Goal: Task Accomplishment & Management: Use online tool/utility

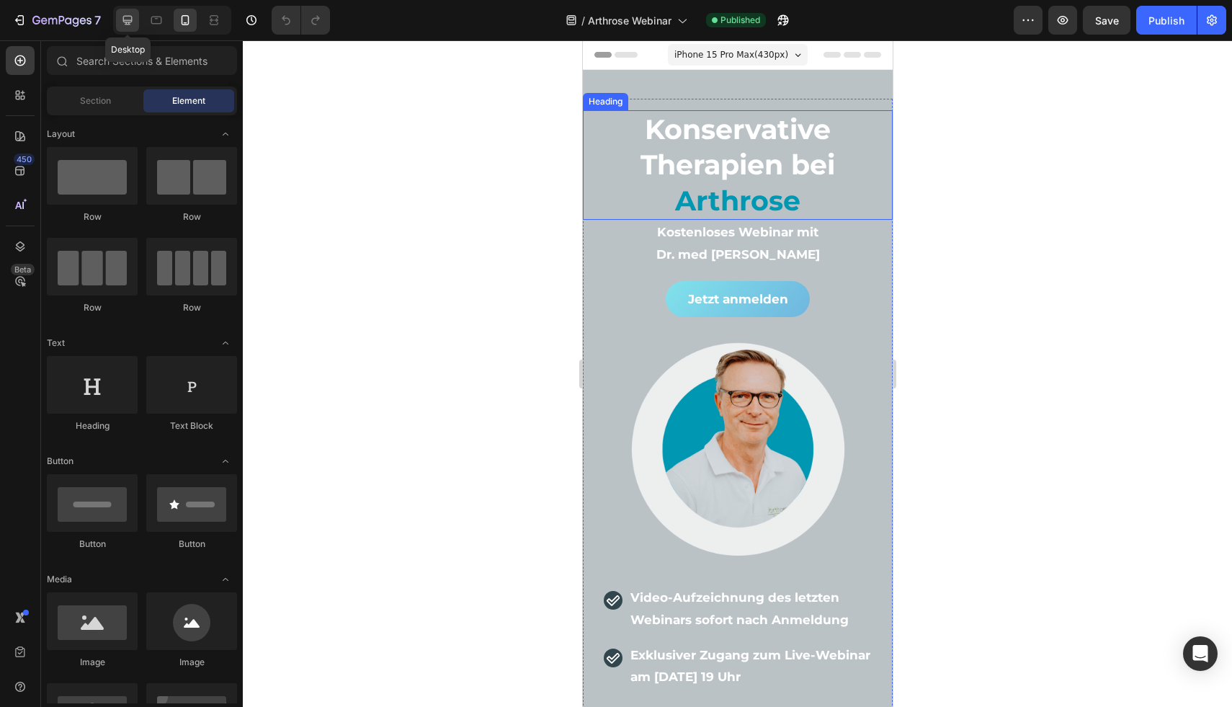
click at [117, 21] on div at bounding box center [127, 20] width 23 height 23
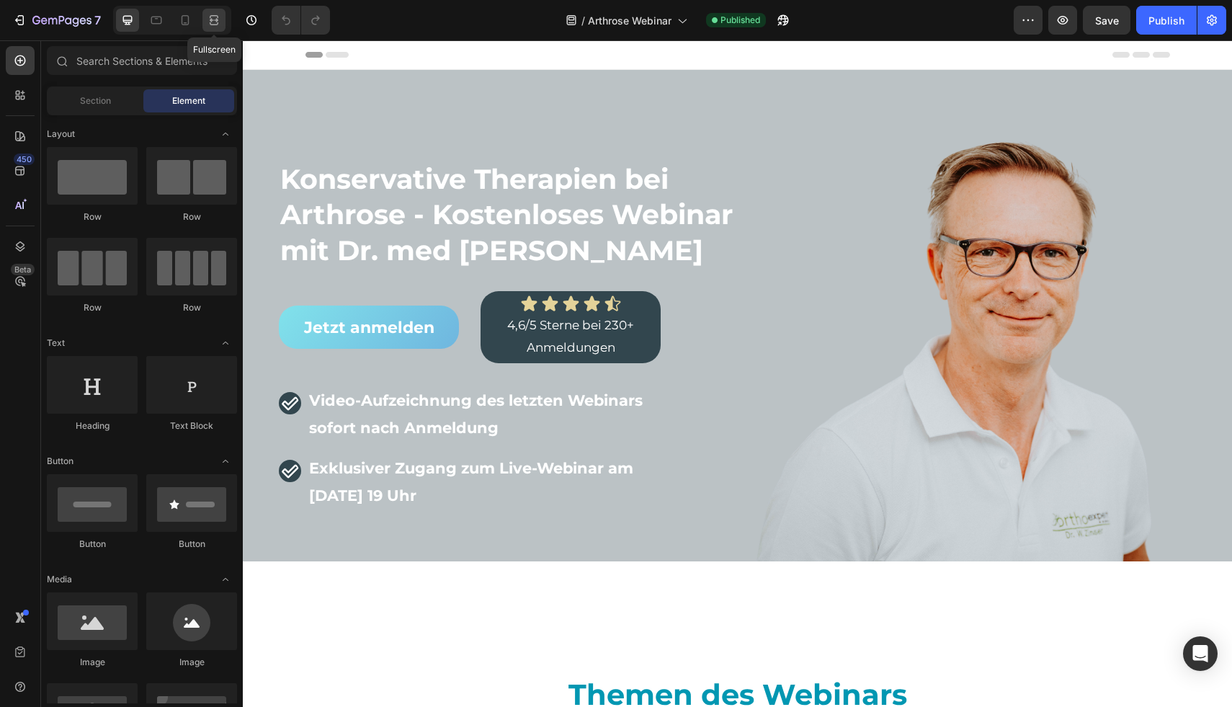
click at [217, 25] on icon at bounding box center [214, 20] width 14 height 14
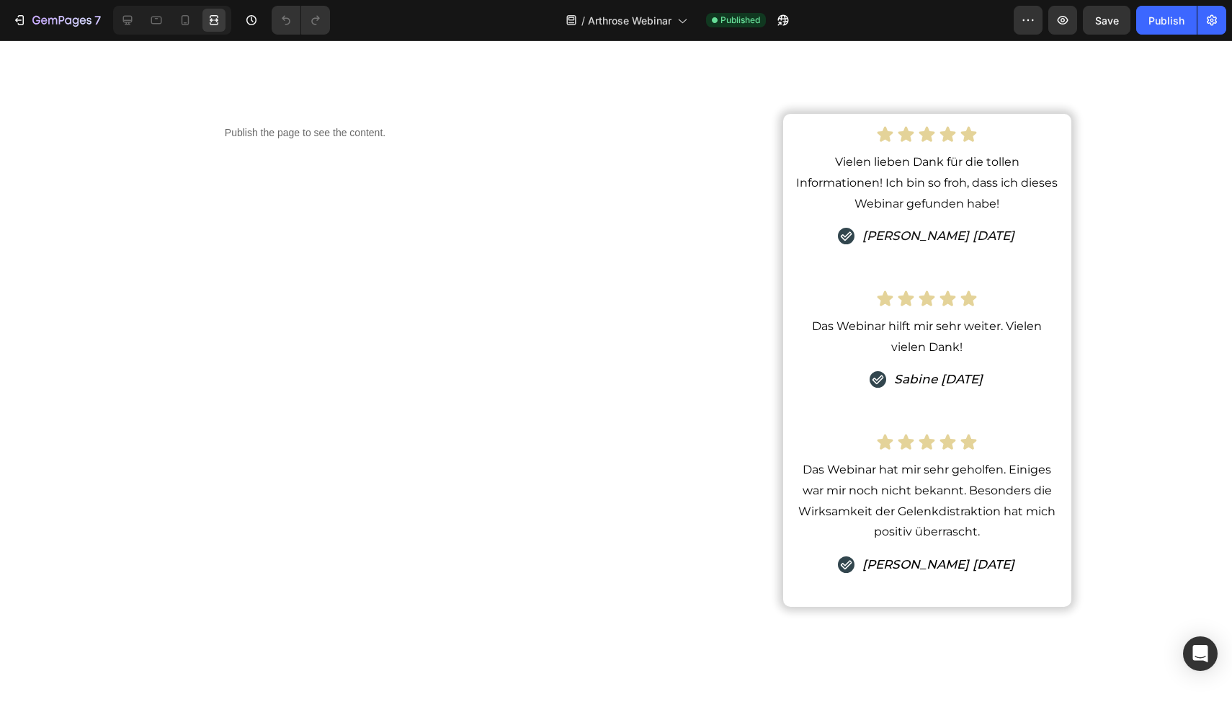
scroll to position [2086, 0]
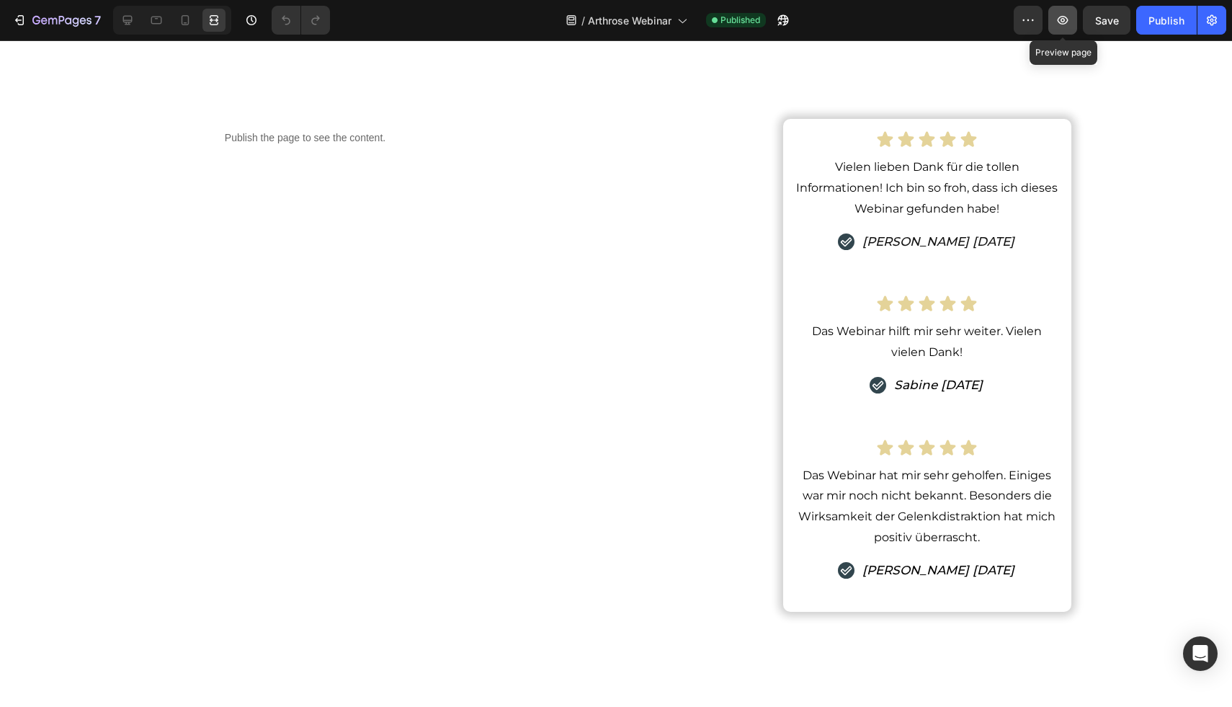
click at [1062, 23] on icon "button" at bounding box center [1063, 20] width 11 height 9
click at [192, 22] on icon at bounding box center [185, 20] width 14 height 14
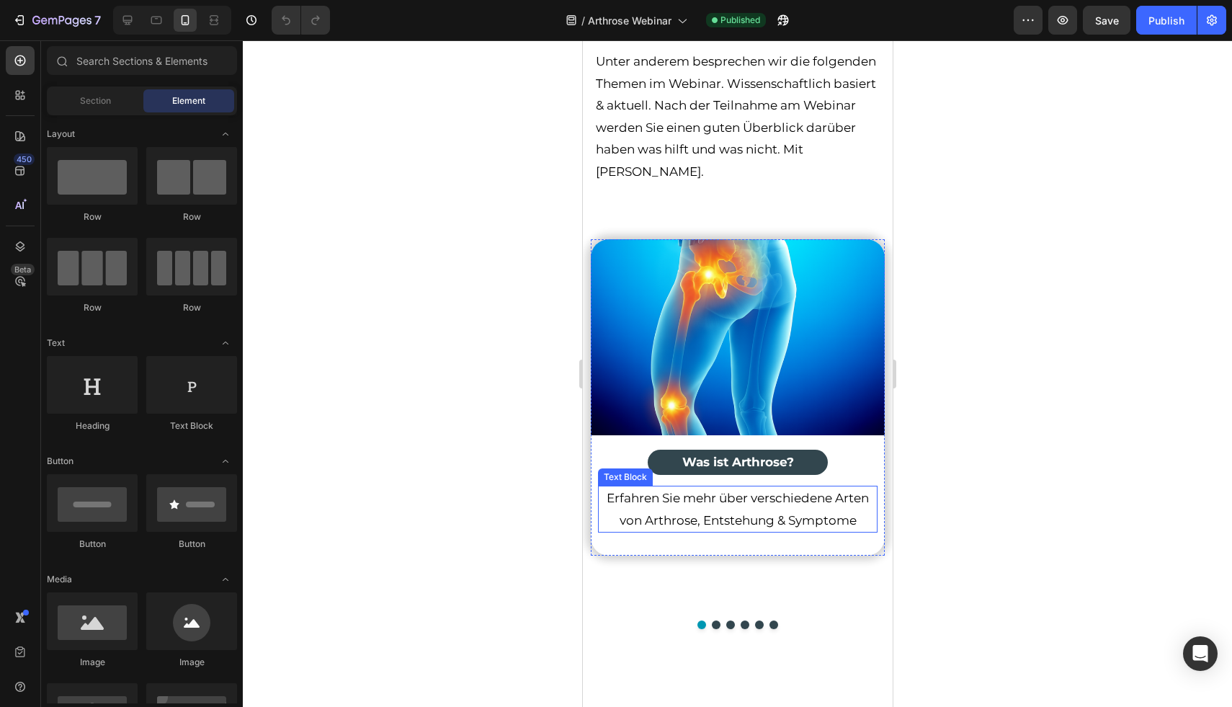
scroll to position [859, 0]
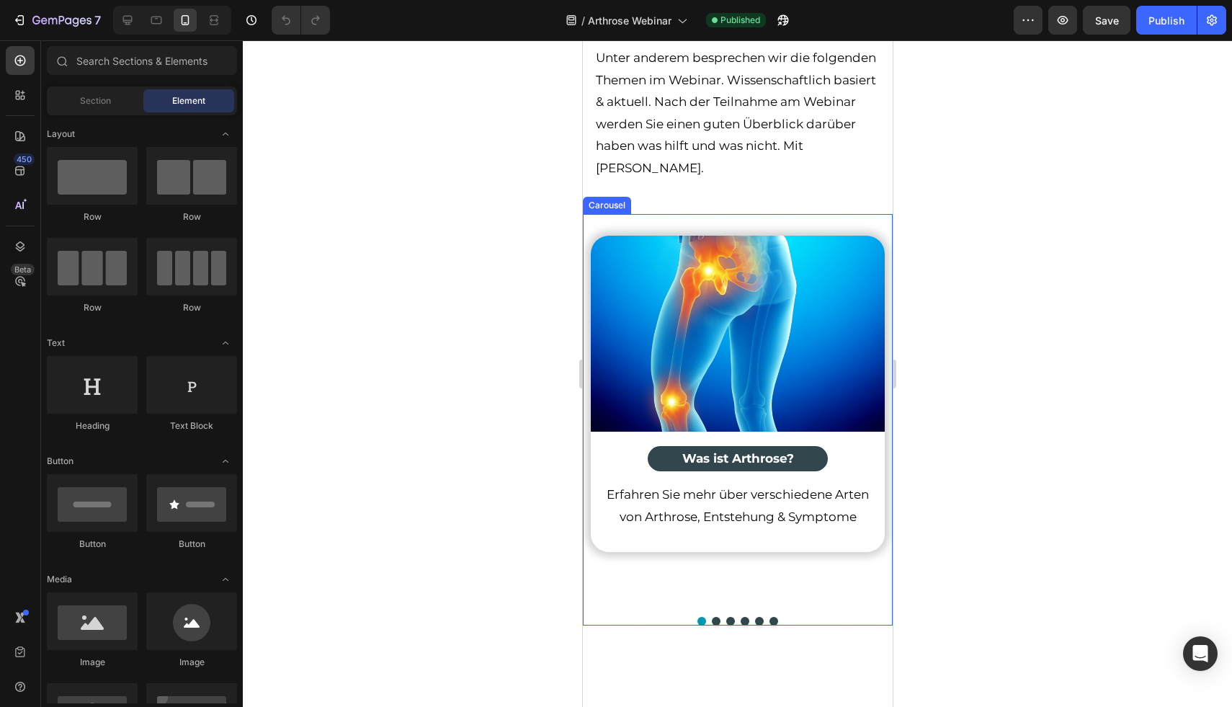
click at [715, 617] on button "Dot" at bounding box center [715, 621] width 9 height 9
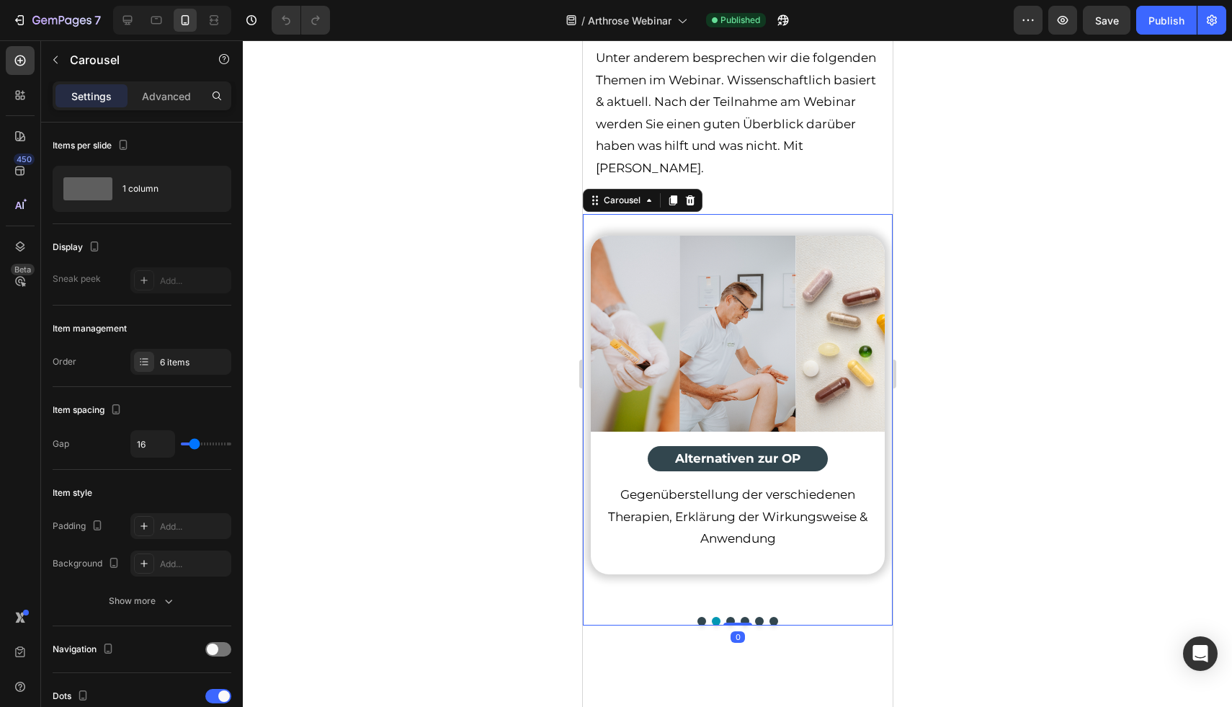
click at [728, 617] on button "Dot" at bounding box center [730, 621] width 9 height 9
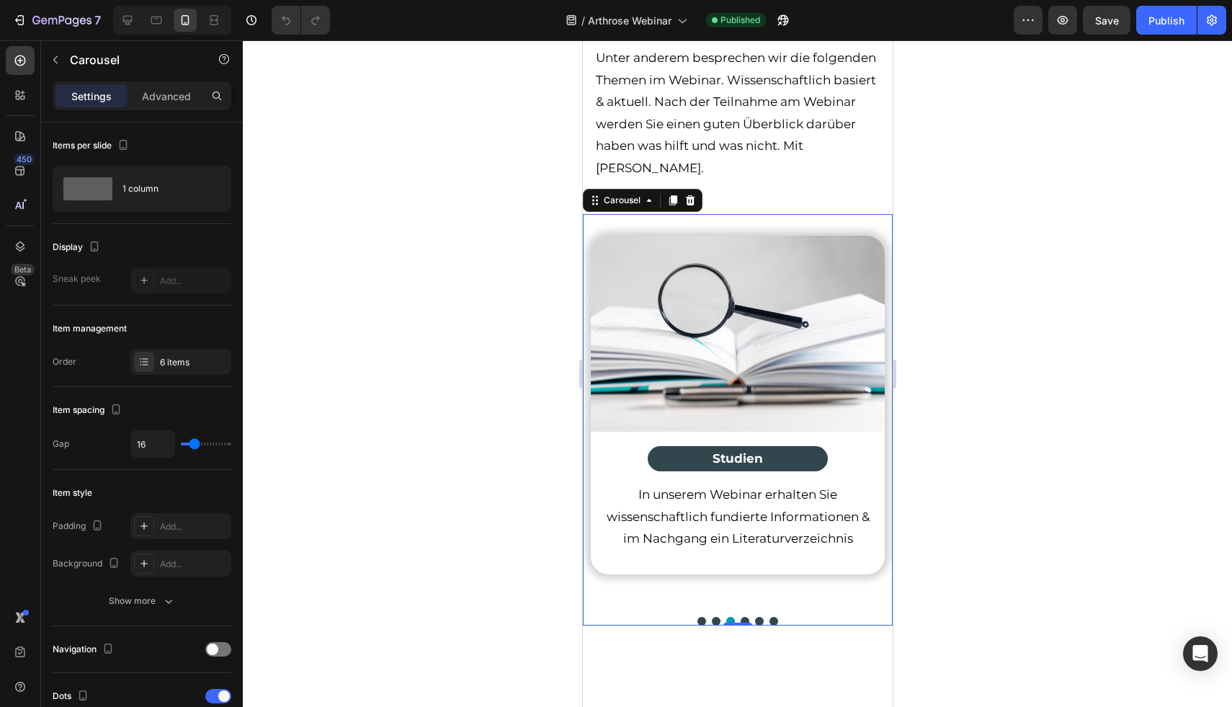
click at [744, 617] on button "Dot" at bounding box center [744, 621] width 9 height 9
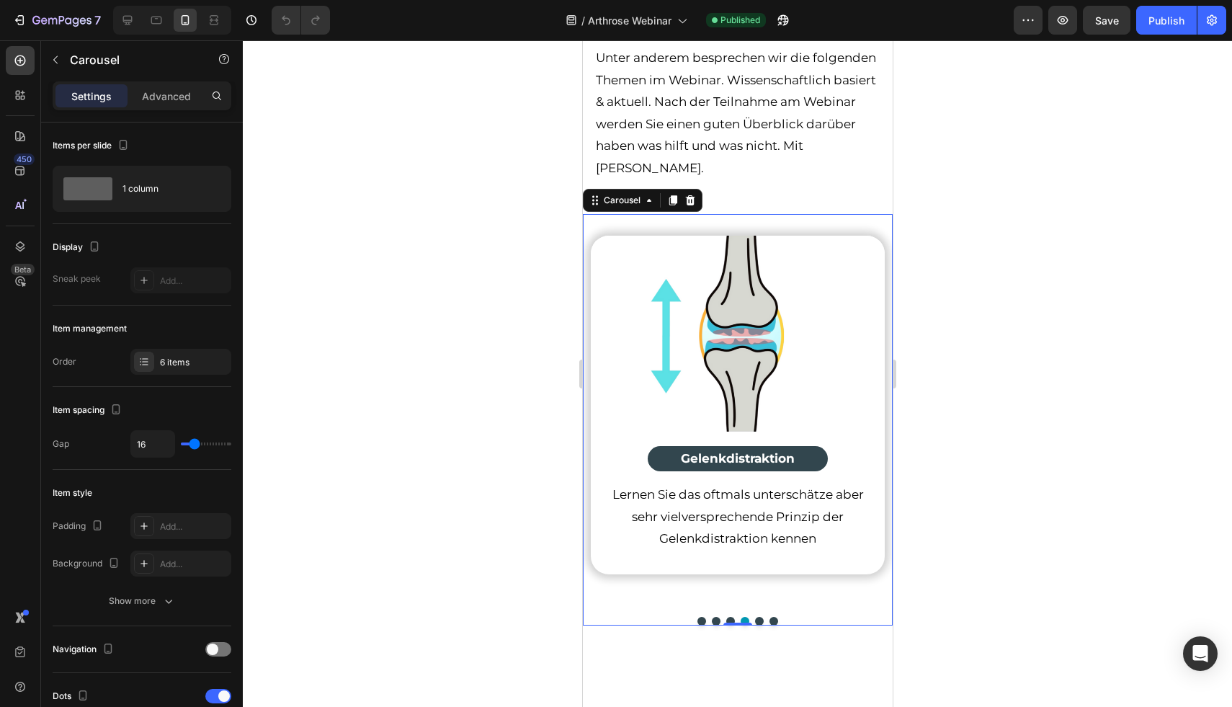
click at [758, 617] on button "Dot" at bounding box center [759, 621] width 9 height 9
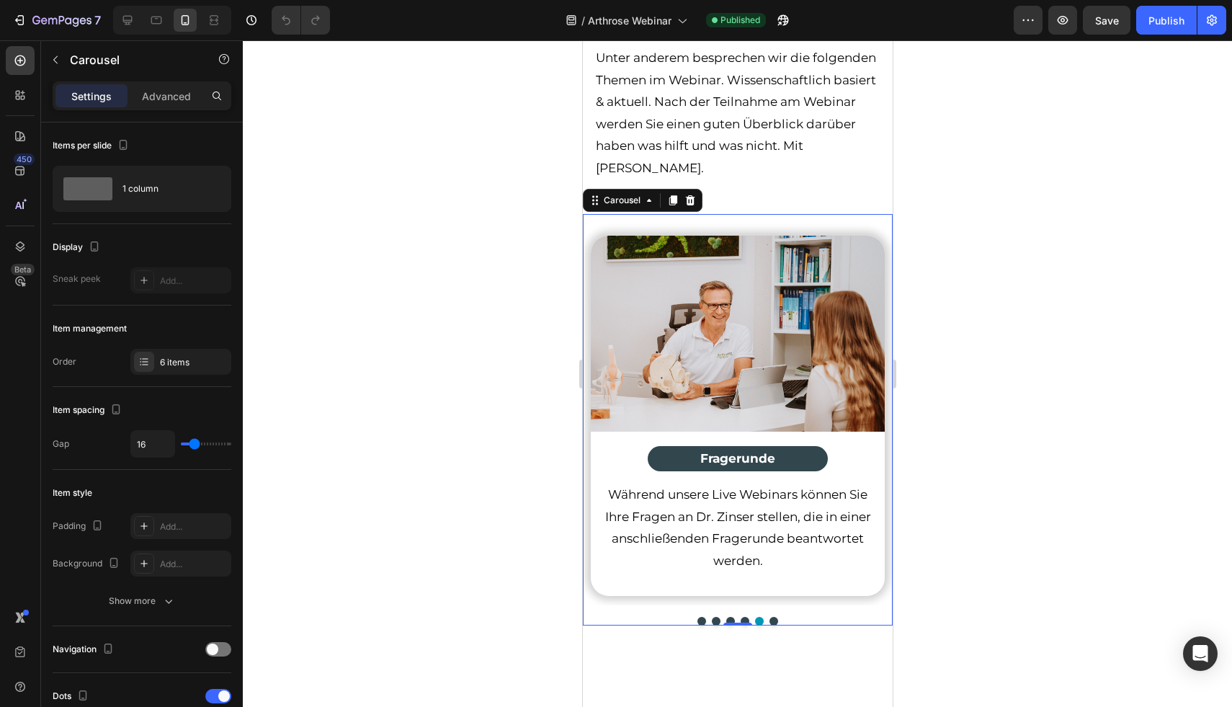
click at [774, 621] on button "Dot" at bounding box center [773, 621] width 9 height 9
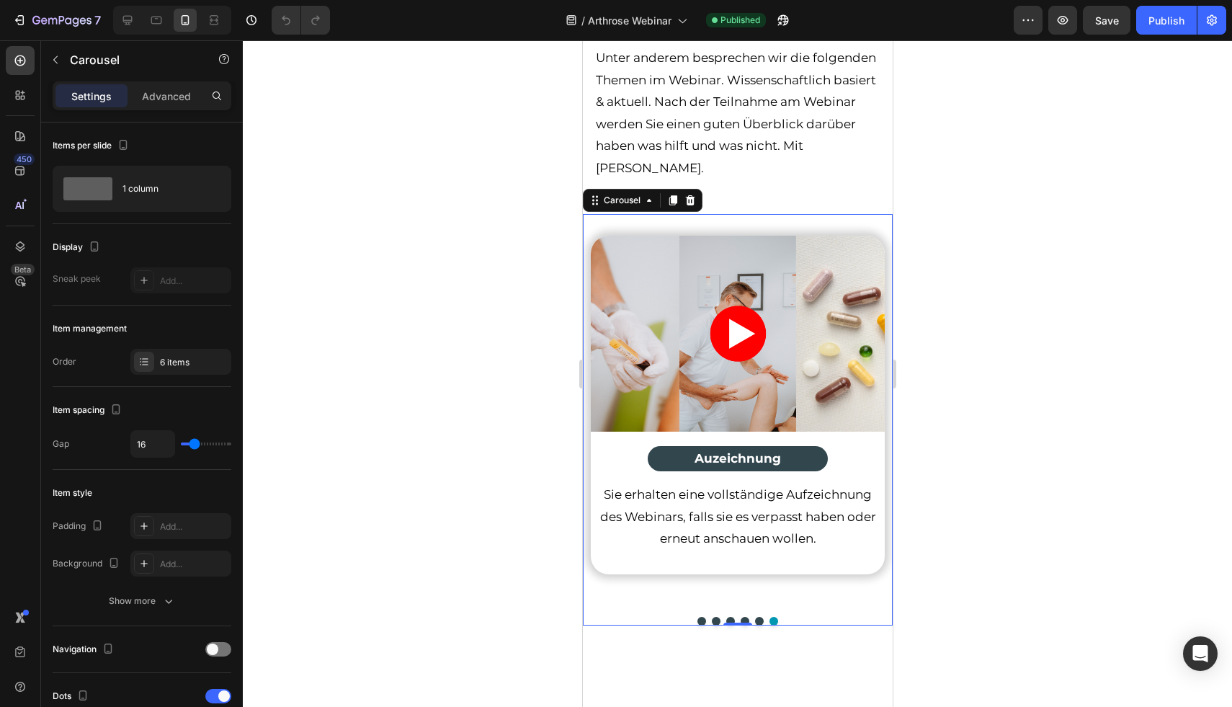
click at [701, 618] on button "Dot" at bounding box center [701, 621] width 9 height 9
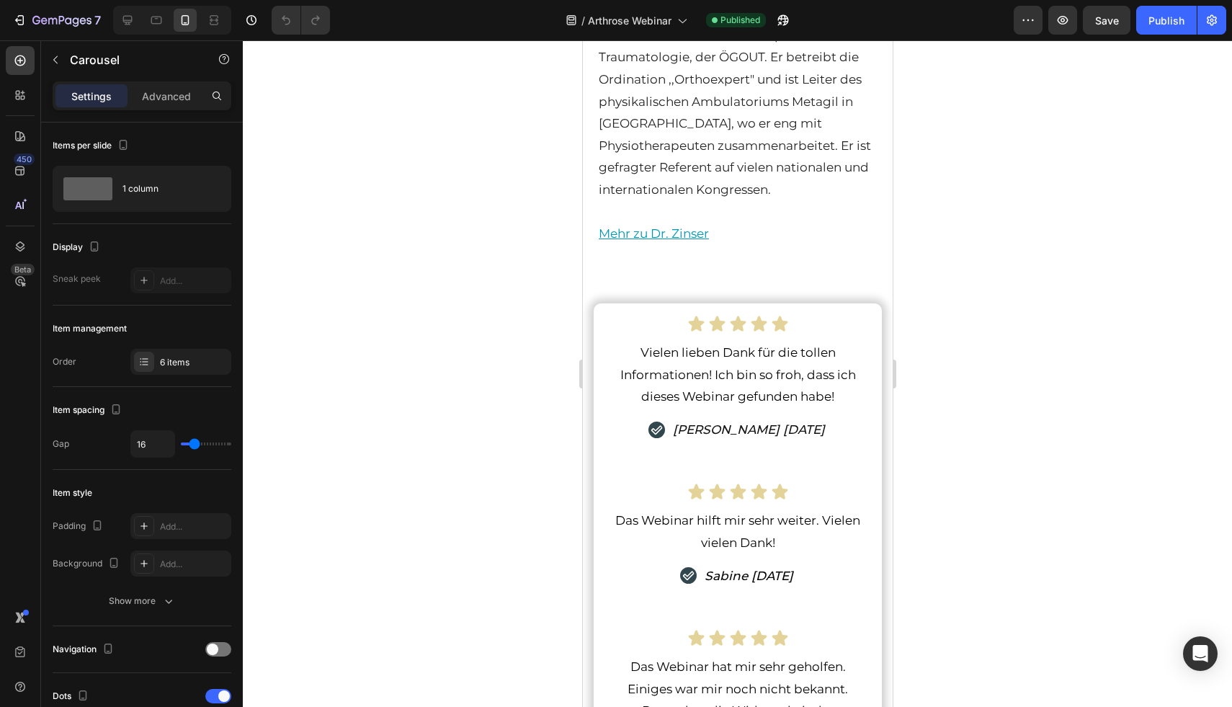
scroll to position [2688, 0]
